Goal: Find specific page/section: Find specific page/section

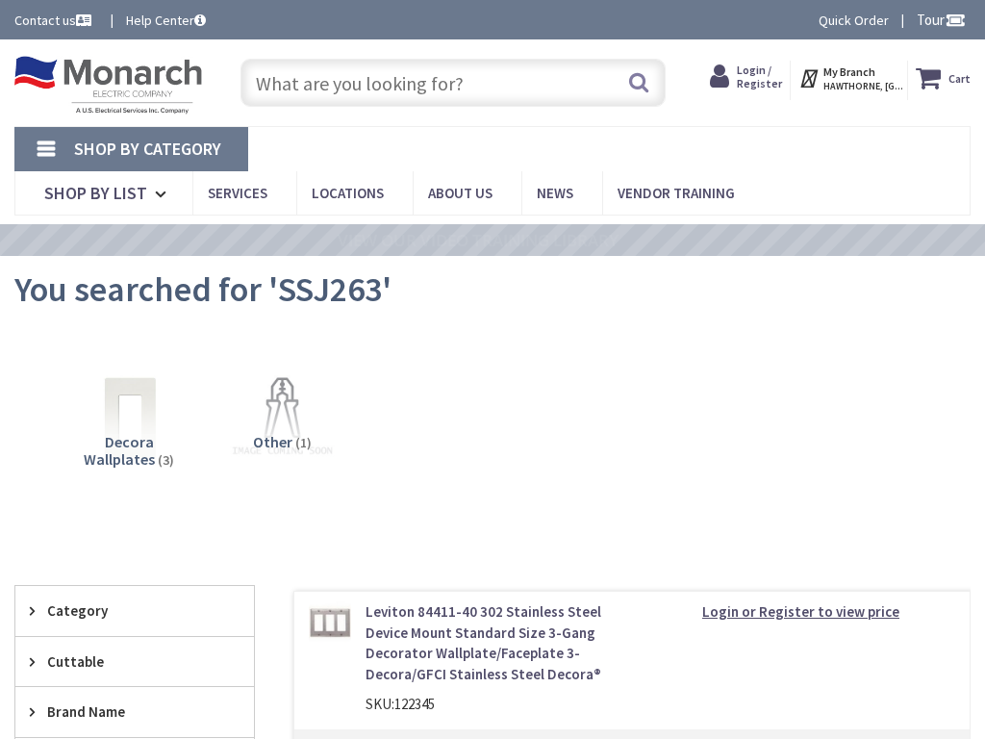
type input "[GEOGRAPHIC_DATA], [GEOGRAPHIC_DATA], [GEOGRAPHIC_DATA]"
